Goal: Task Accomplishment & Management: Complete application form

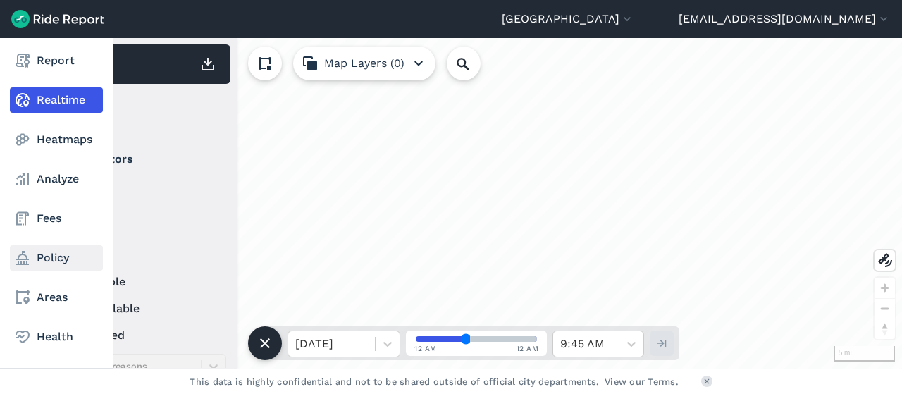
click at [52, 262] on link "Policy" at bounding box center [56, 257] width 93 height 25
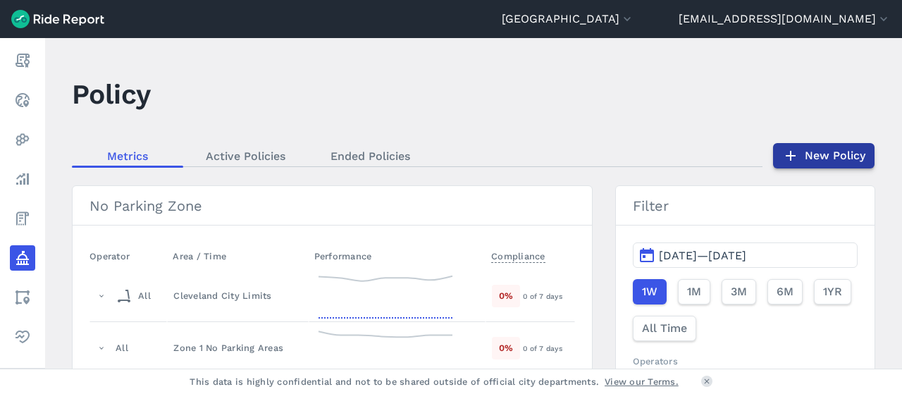
click at [814, 157] on link "New Policy" at bounding box center [823, 155] width 101 height 25
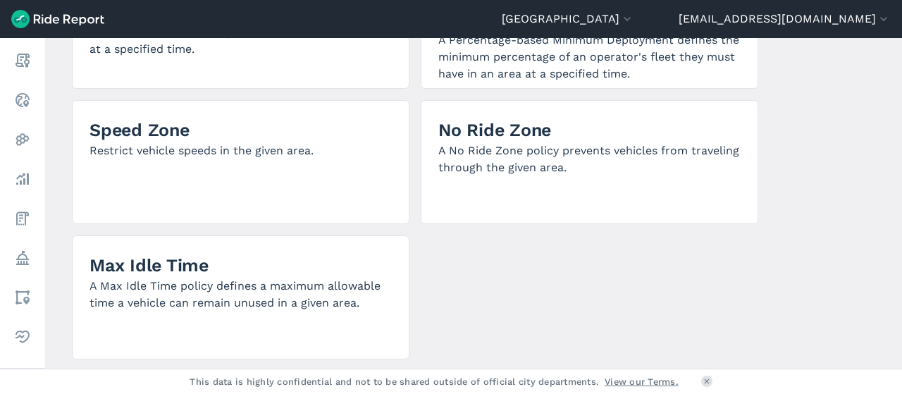
scroll to position [471, 0]
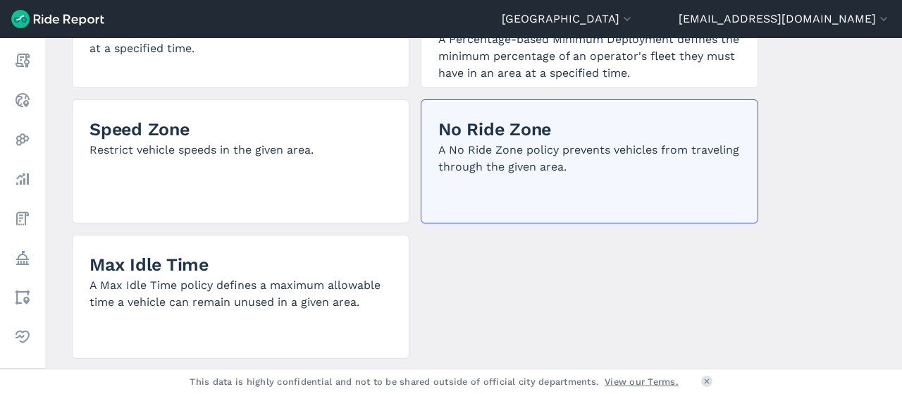
click at [531, 122] on h2 "No Ride Zone" at bounding box center [589, 129] width 302 height 25
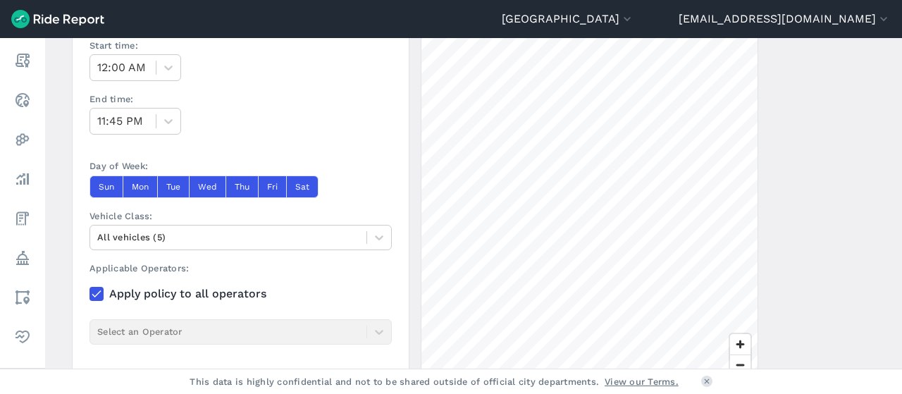
scroll to position [445, 0]
click at [246, 230] on div at bounding box center [228, 238] width 262 height 16
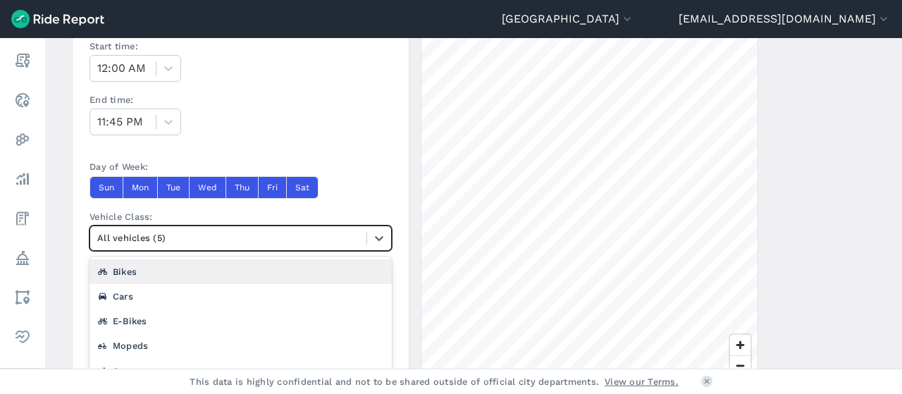
click at [246, 230] on div at bounding box center [228, 238] width 262 height 16
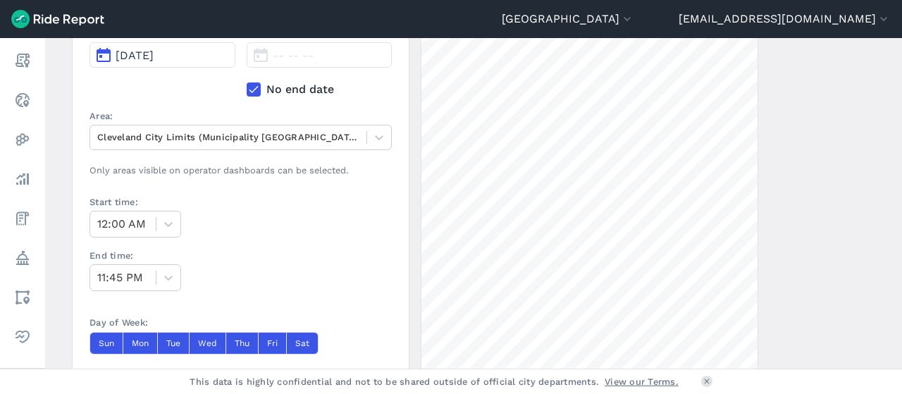
scroll to position [288, 0]
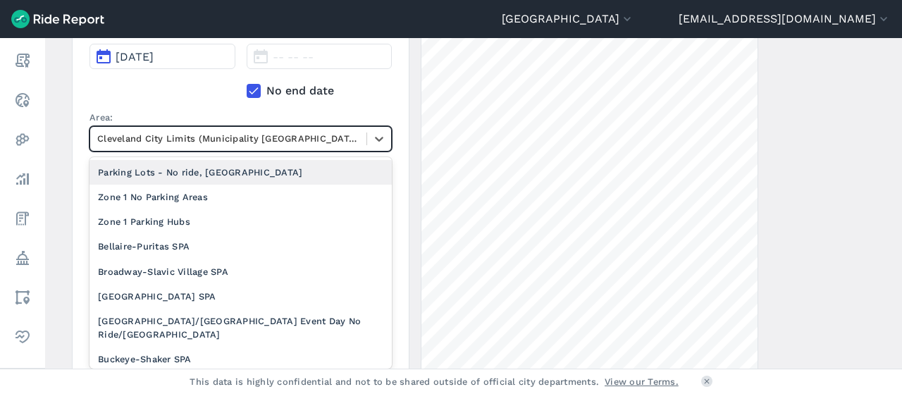
click at [244, 138] on div at bounding box center [228, 138] width 262 height 16
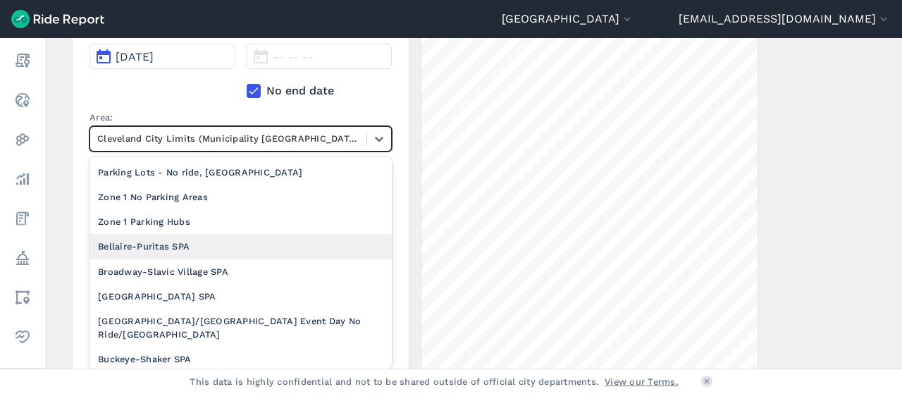
scroll to position [0, 0]
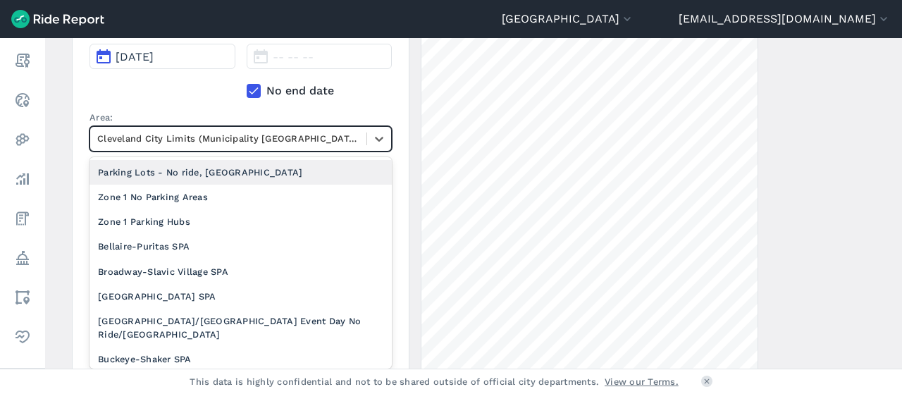
click at [210, 166] on div "Parking Lots - No ride, [GEOGRAPHIC_DATA]" at bounding box center [241, 172] width 302 height 25
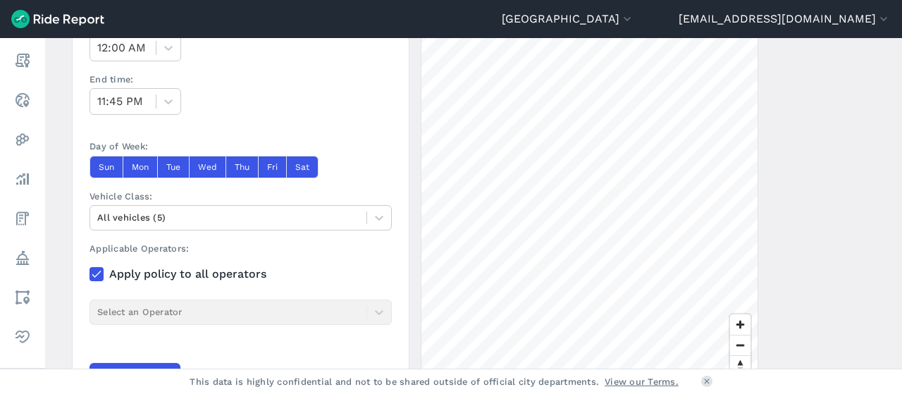
scroll to position [550, 0]
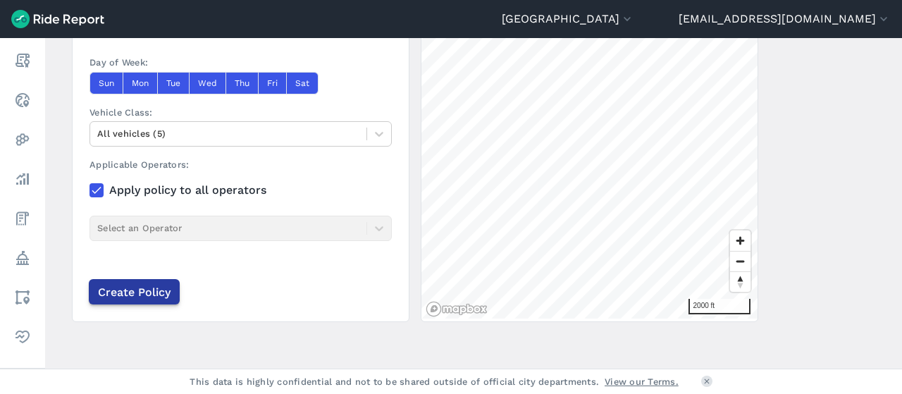
click at [160, 283] on input "Create Policy" at bounding box center [134, 291] width 91 height 25
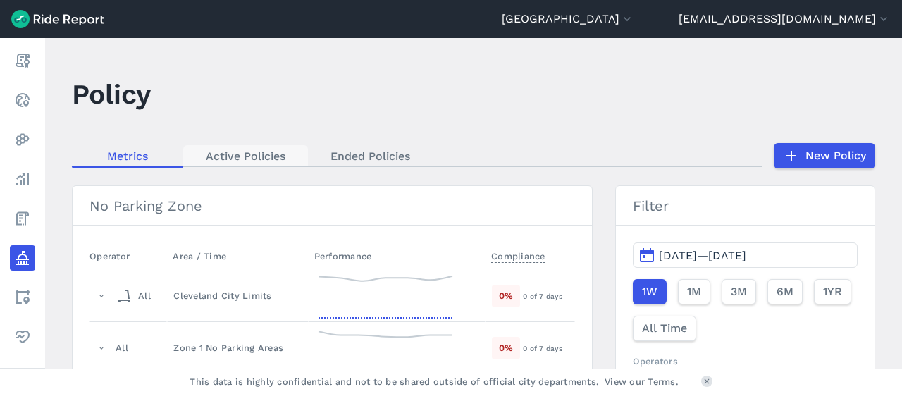
click at [268, 160] on link "Active Policies" at bounding box center [245, 155] width 125 height 21
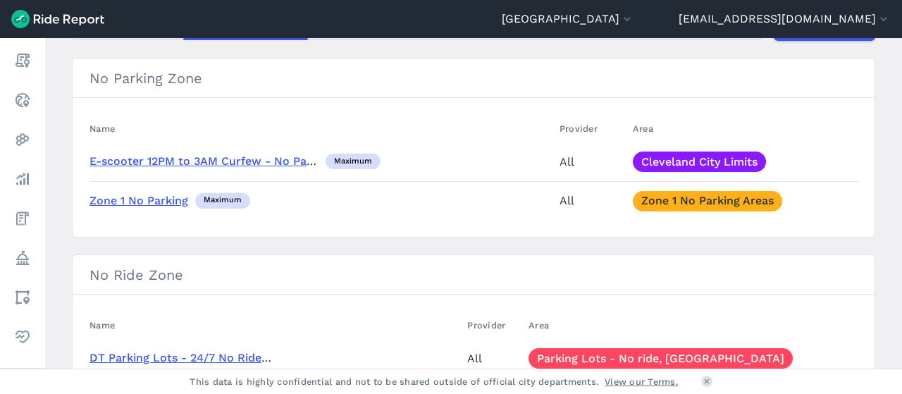
scroll to position [286, 0]
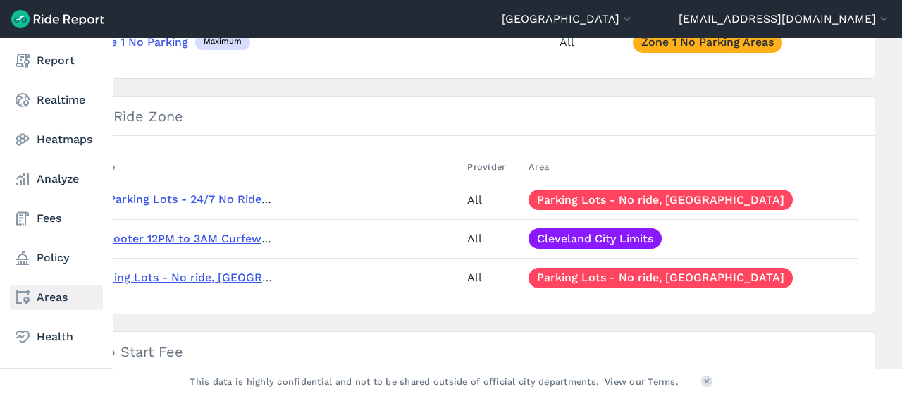
click at [46, 309] on link "Areas" at bounding box center [56, 297] width 93 height 25
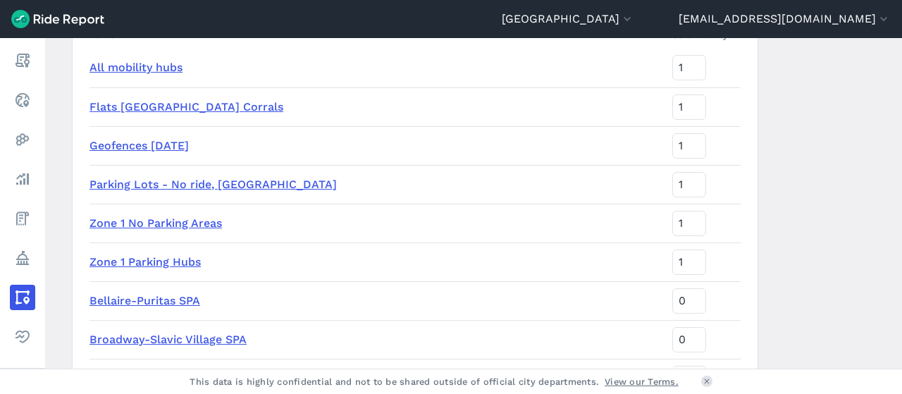
scroll to position [183, 0]
click at [216, 183] on link "Parking Lots - No ride, [GEOGRAPHIC_DATA]" at bounding box center [213, 183] width 247 height 13
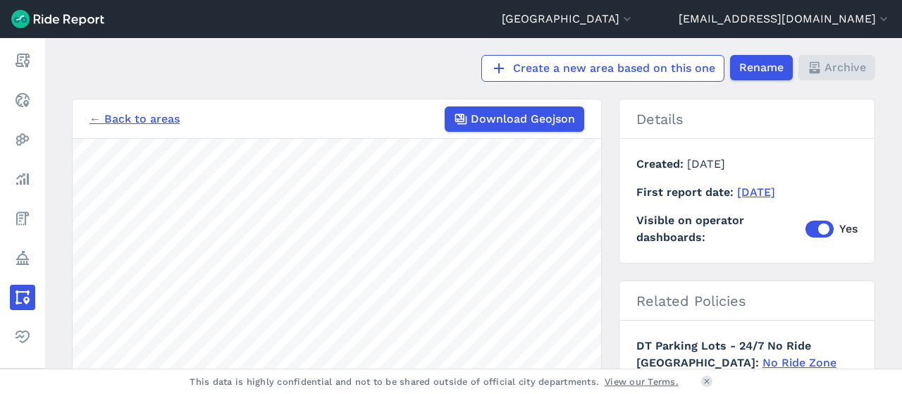
scroll to position [93, 0]
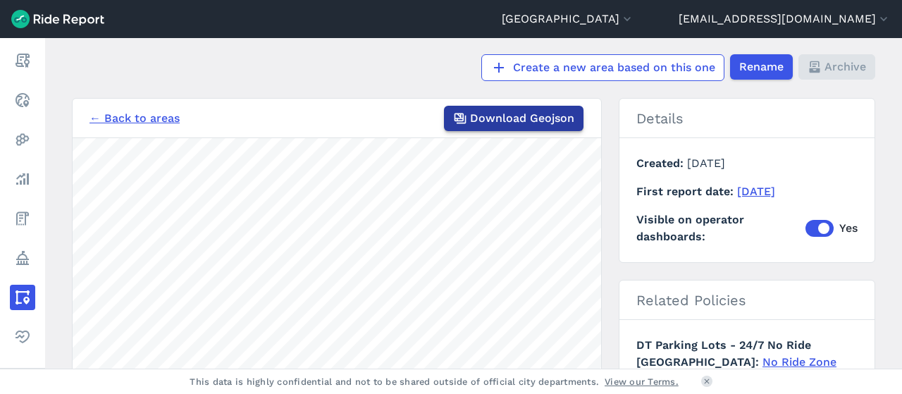
click at [485, 114] on span "Download Geojson" at bounding box center [522, 118] width 104 height 17
